Goal: Transaction & Acquisition: Purchase product/service

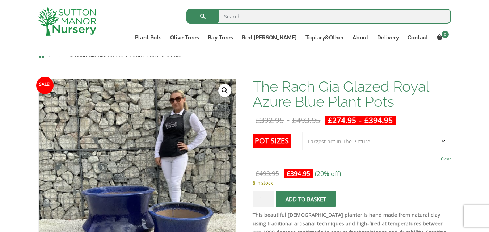
scroll to position [78, 0]
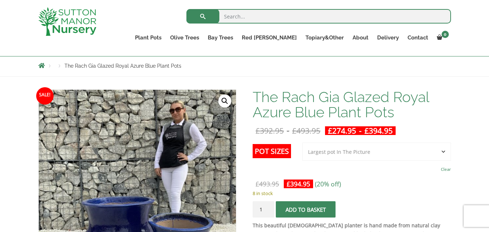
click at [229, 18] on input "search" at bounding box center [318, 16] width 265 height 14
type input "glazed pots"
click at [186, 9] on button "submit" at bounding box center [202, 16] width 33 height 14
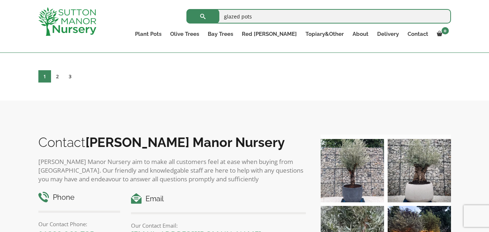
scroll to position [2822, 0]
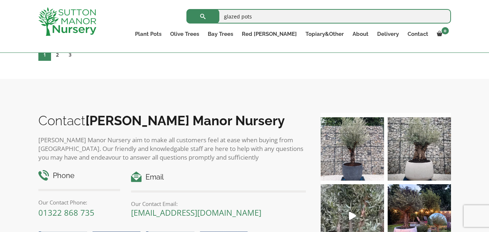
click at [57, 58] on link "2" at bounding box center [57, 54] width 13 height 12
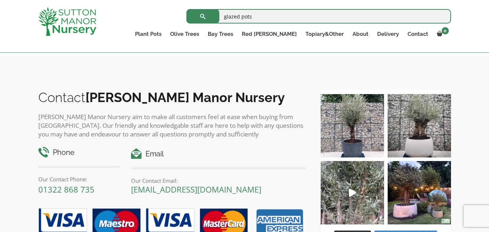
scroll to position [1549, 0]
